Goal: Task Accomplishment & Management: Use online tool/utility

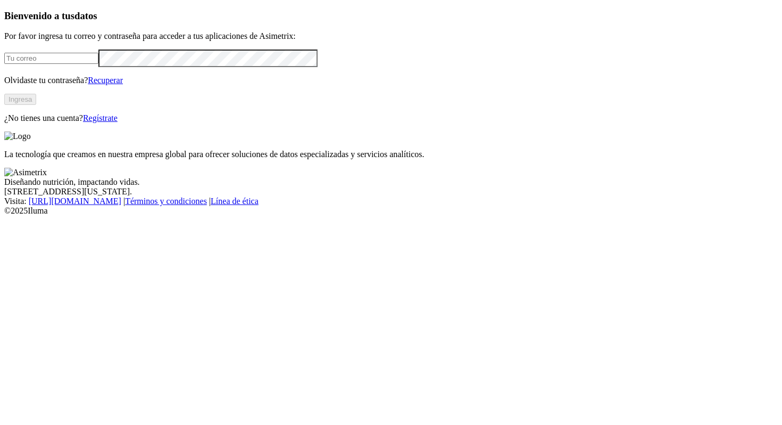
type input "[PERSON_NAME][EMAIL_ADDRESS][PERSON_NAME][DOMAIN_NAME]"
click at [36, 105] on button "Ingresa" at bounding box center [20, 99] width 32 height 11
